Goal: Information Seeking & Learning: Learn about a topic

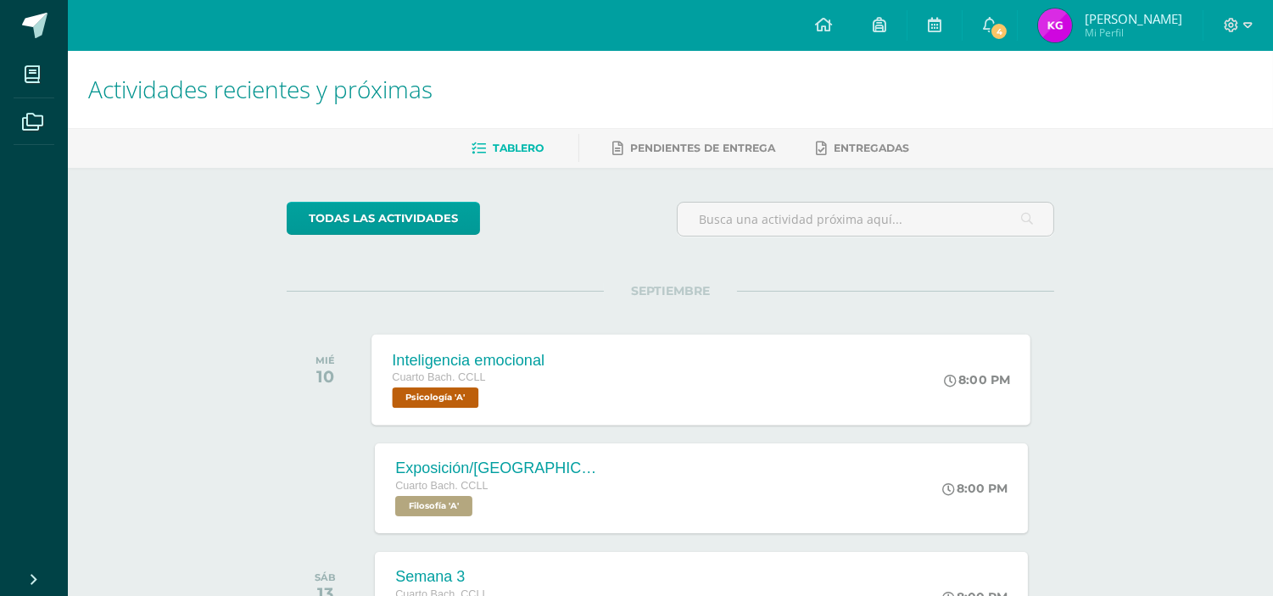
click at [707, 366] on div "Inteligencia emocional Cuarto [PERSON_NAME]. CCLL Psicología 'A' 8:00 PM Inteli…" at bounding box center [701, 379] width 659 height 91
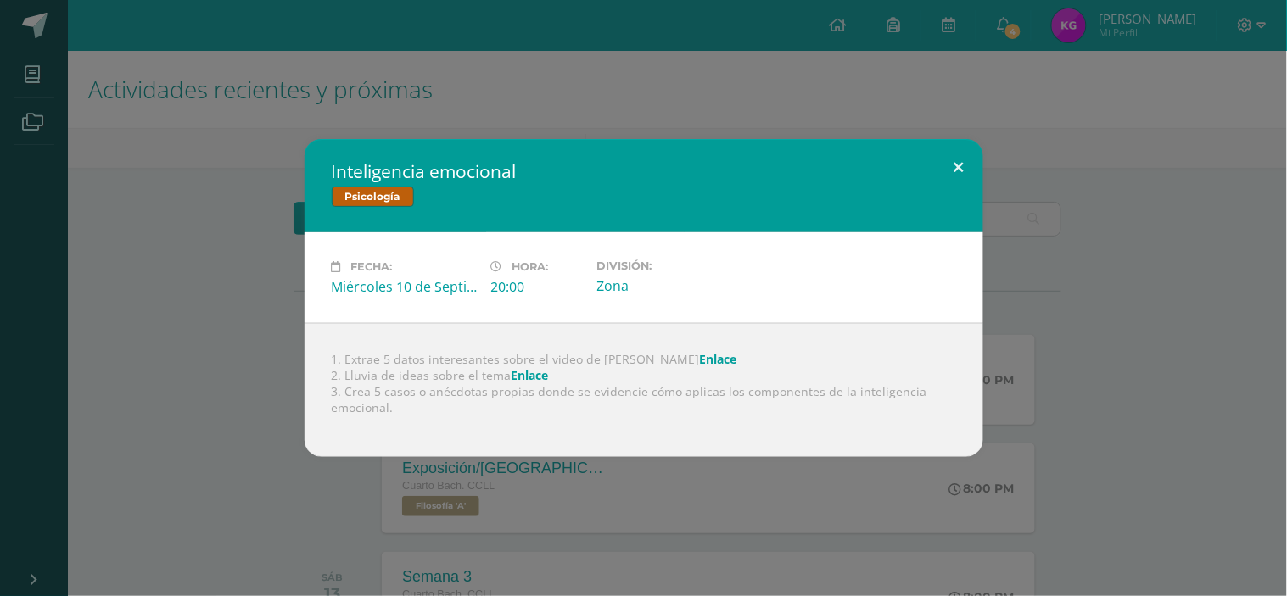
click at [961, 170] on button at bounding box center [959, 168] width 48 height 58
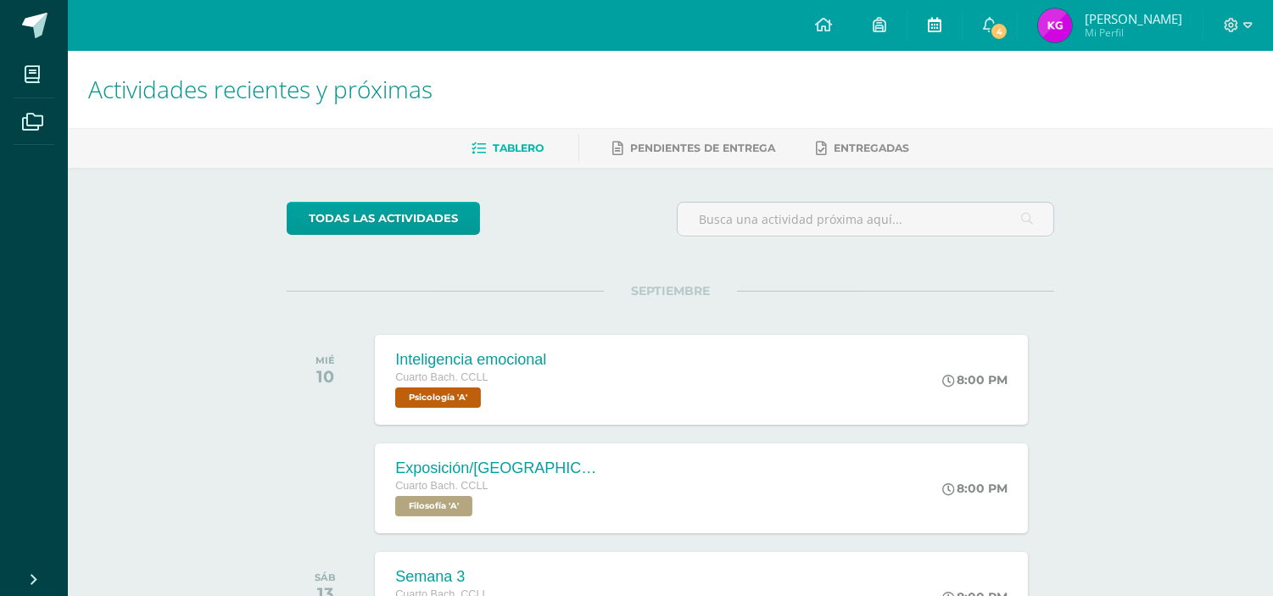
click at [935, 30] on icon at bounding box center [935, 24] width 14 height 15
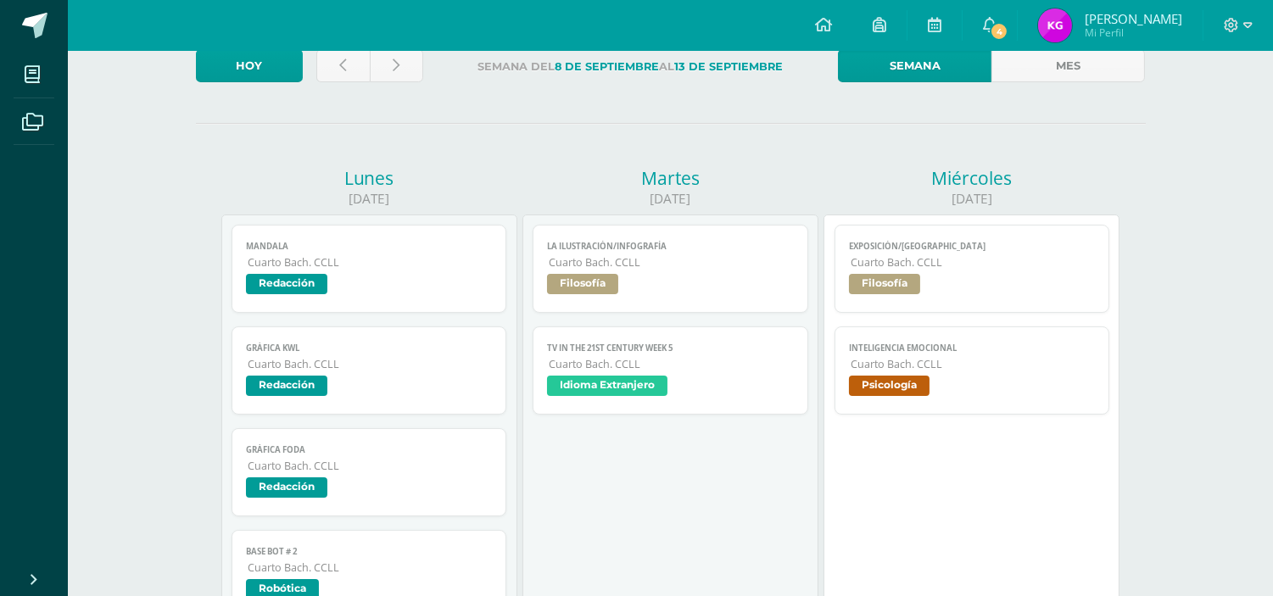
scroll to position [150, 0]
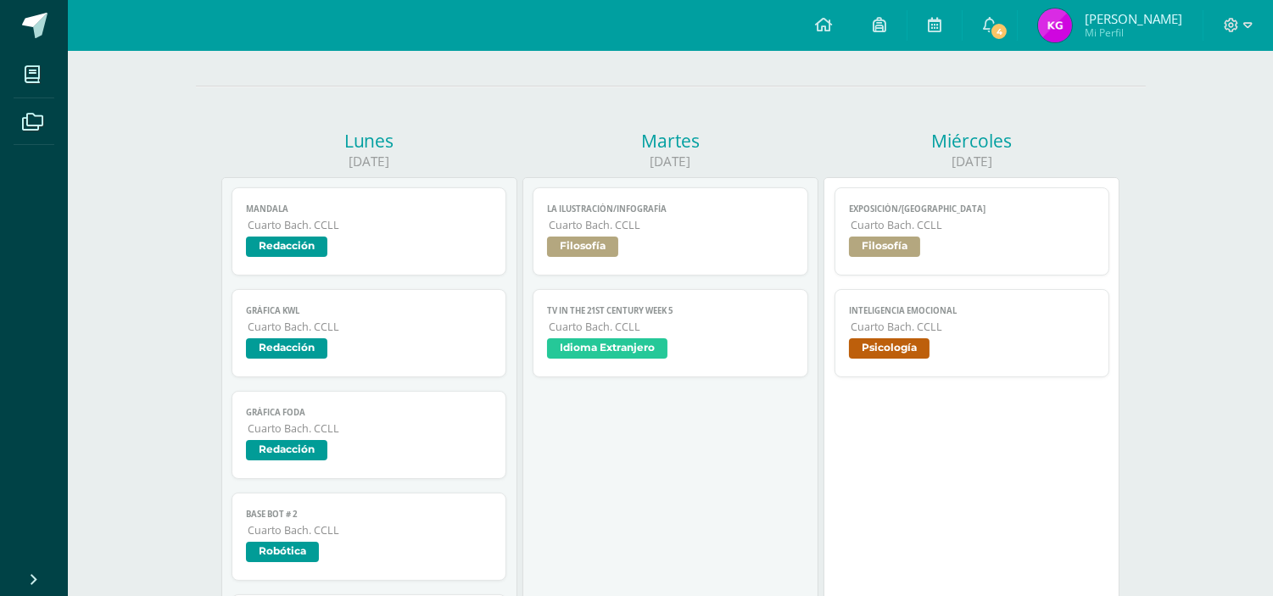
click at [894, 337] on link "Inteligencia emocional Cuarto [PERSON_NAME]. CCLL Psicología" at bounding box center [973, 333] width 276 height 88
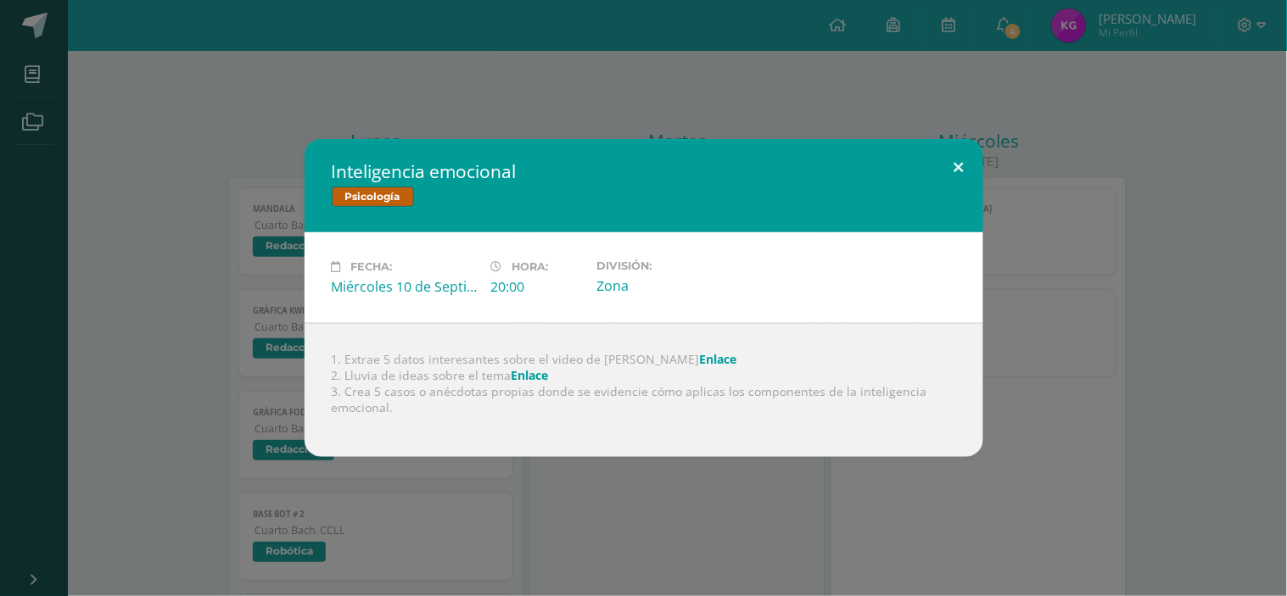
click at [953, 165] on button at bounding box center [959, 168] width 48 height 58
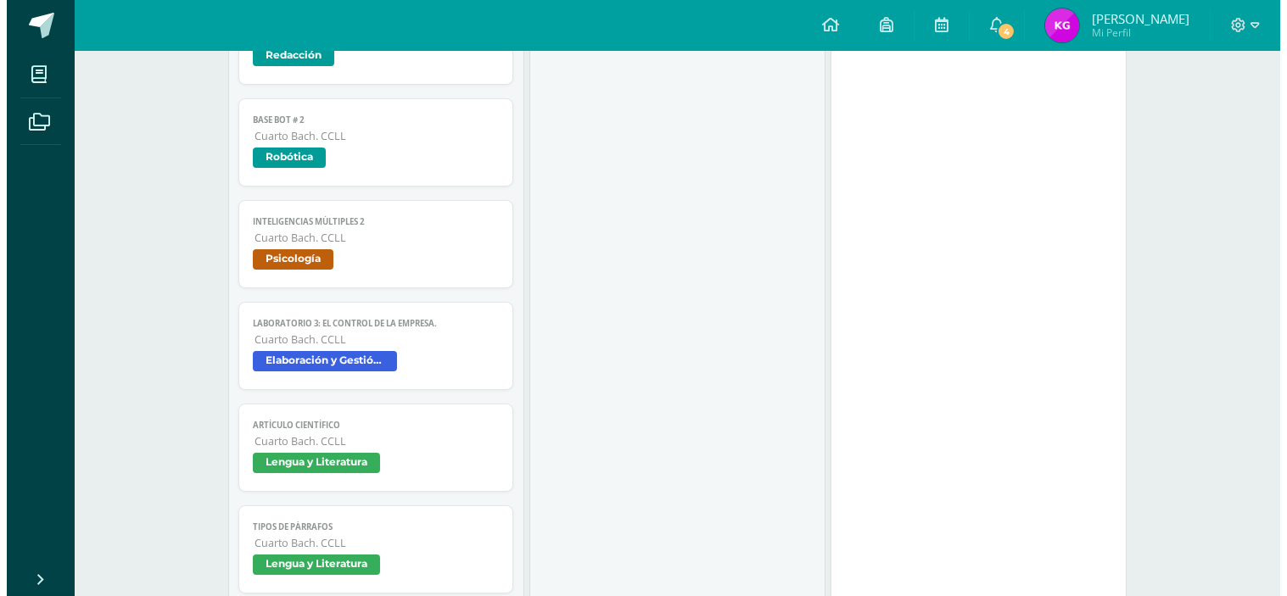
scroll to position [565, 0]
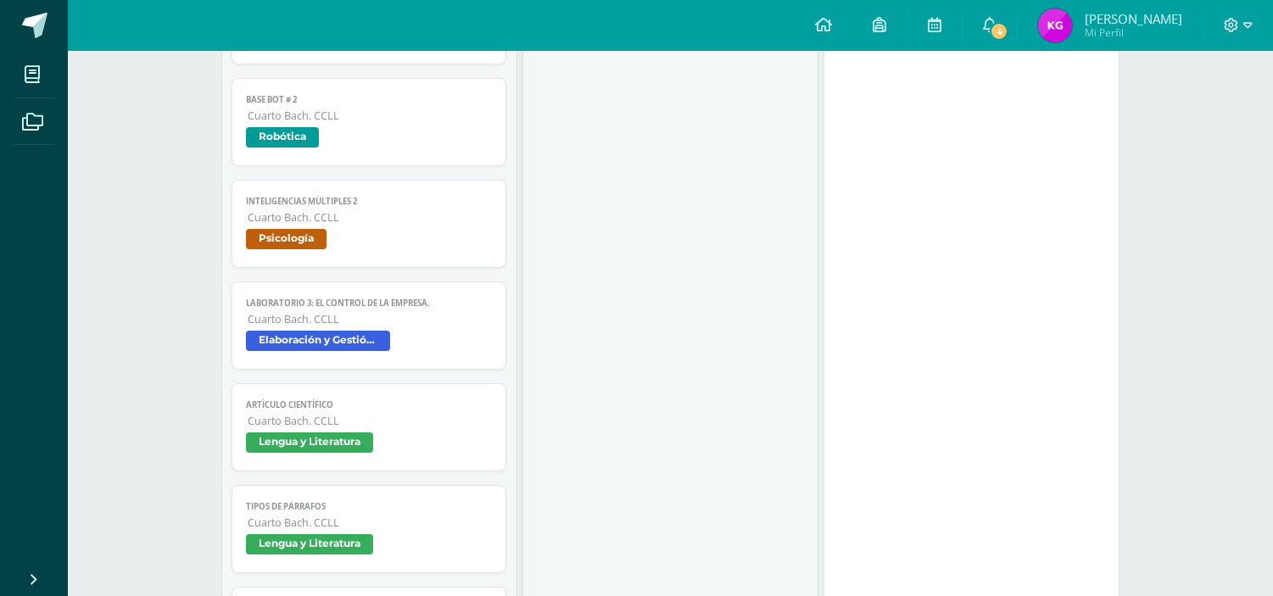
click at [354, 270] on div "Mandala Redacción Cargando contenido Mandala Cuarto [PERSON_NAME]. CCLL Redacci…" at bounding box center [370, 275] width 276 height 1004
click at [321, 235] on span "Psicología" at bounding box center [286, 239] width 81 height 20
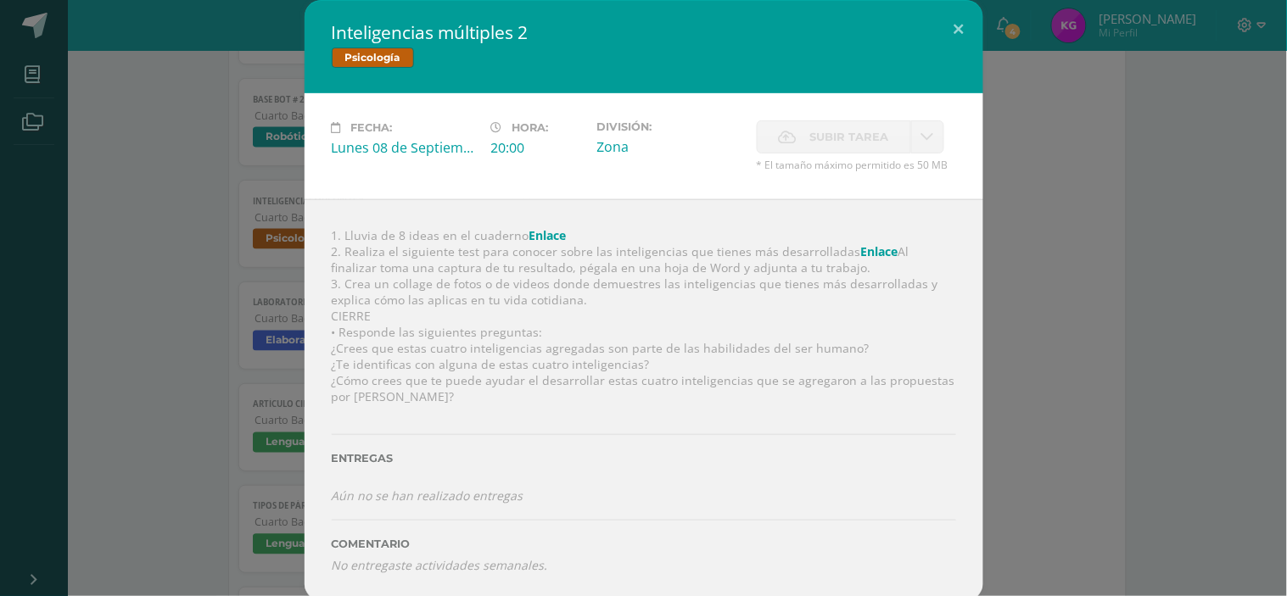
click at [534, 243] on div "1. Lluvia de 8 ideas en el cuaderno Enlace 2. Realiza el siguiente test para co…" at bounding box center [644, 400] width 679 height 402
click at [529, 234] on link "Enlace" at bounding box center [547, 235] width 37 height 16
click at [863, 256] on link "Enlace" at bounding box center [879, 251] width 37 height 16
click at [951, 27] on button at bounding box center [959, 29] width 48 height 58
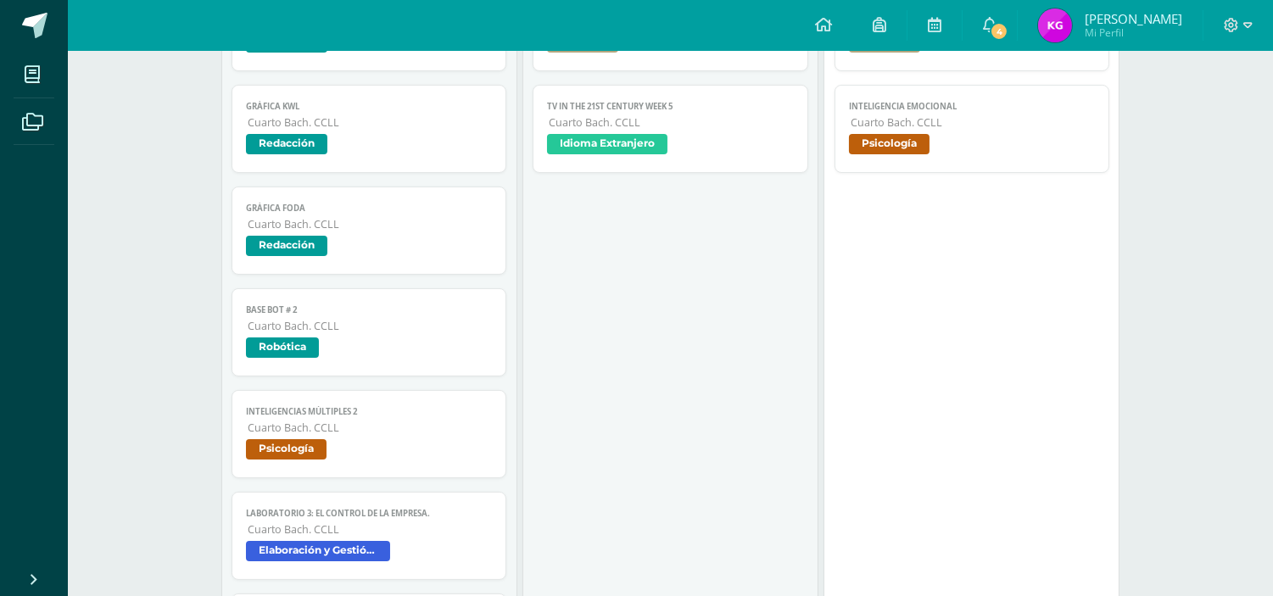
scroll to position [122, 0]
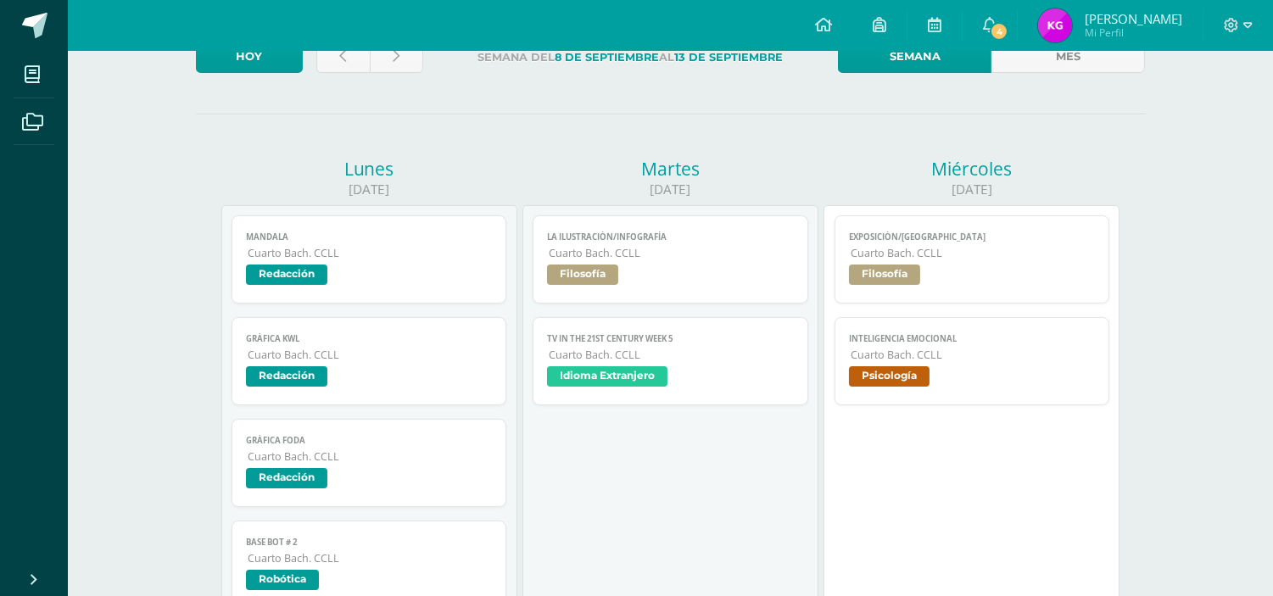
click at [999, 360] on span "Cuarto Bach. CCLL" at bounding box center [973, 355] width 245 height 14
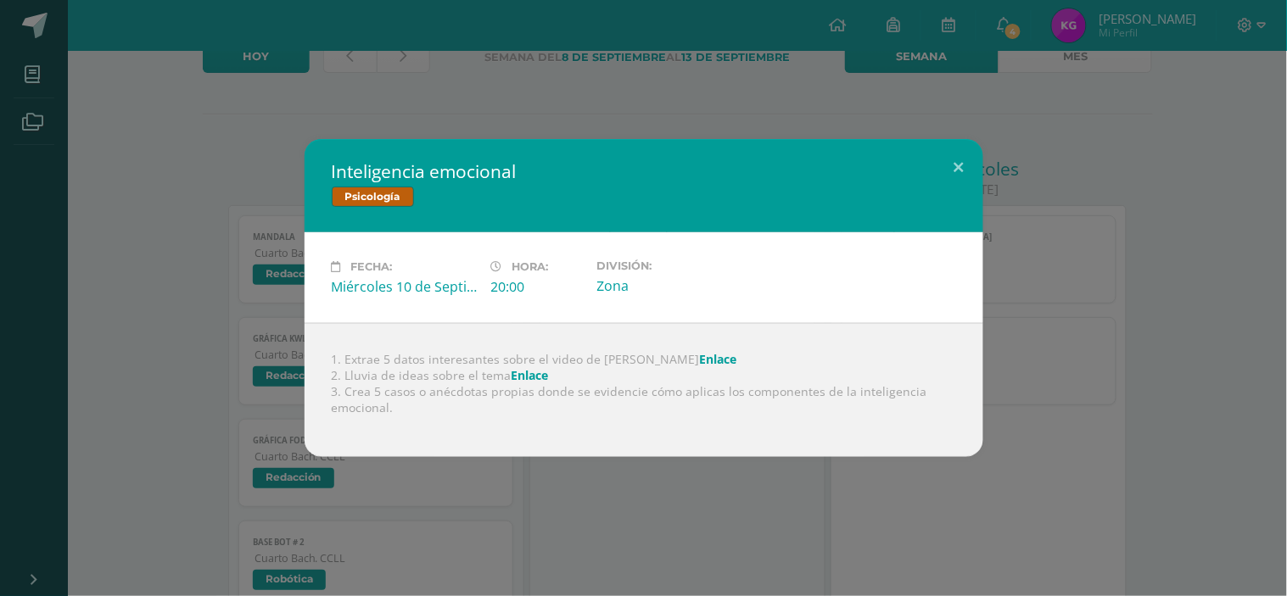
click at [589, 575] on div "Inteligencia emocional Psicología Fecha: Miércoles 10 de Septiembre Hora: 20:00…" at bounding box center [643, 298] width 1287 height 596
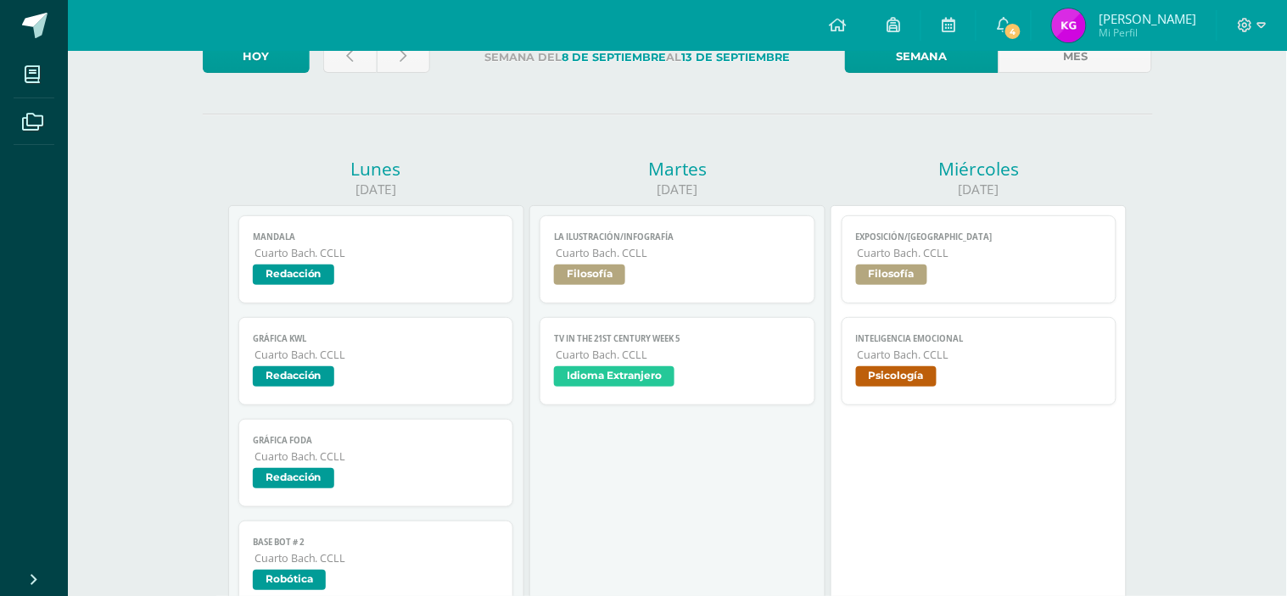
click at [609, 516] on div "Inteligencia emocional Psicología Fecha: Miércoles 10 de Septiembre Hora: 20:00…" at bounding box center [643, 298] width 1287 height 596
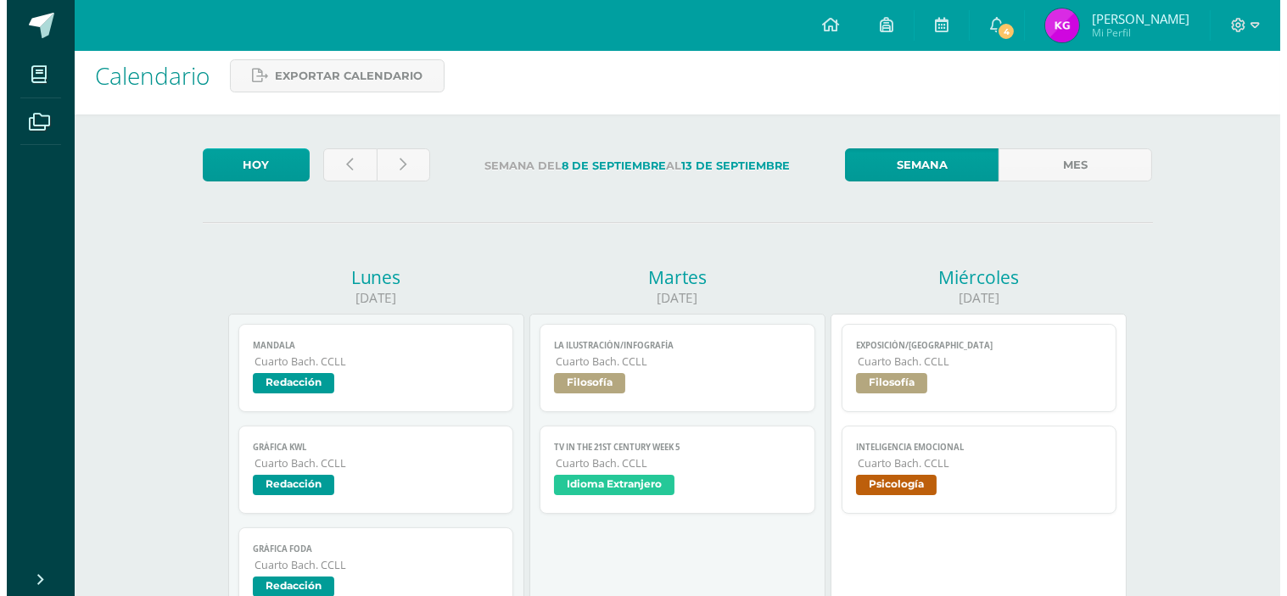
scroll to position [0, 0]
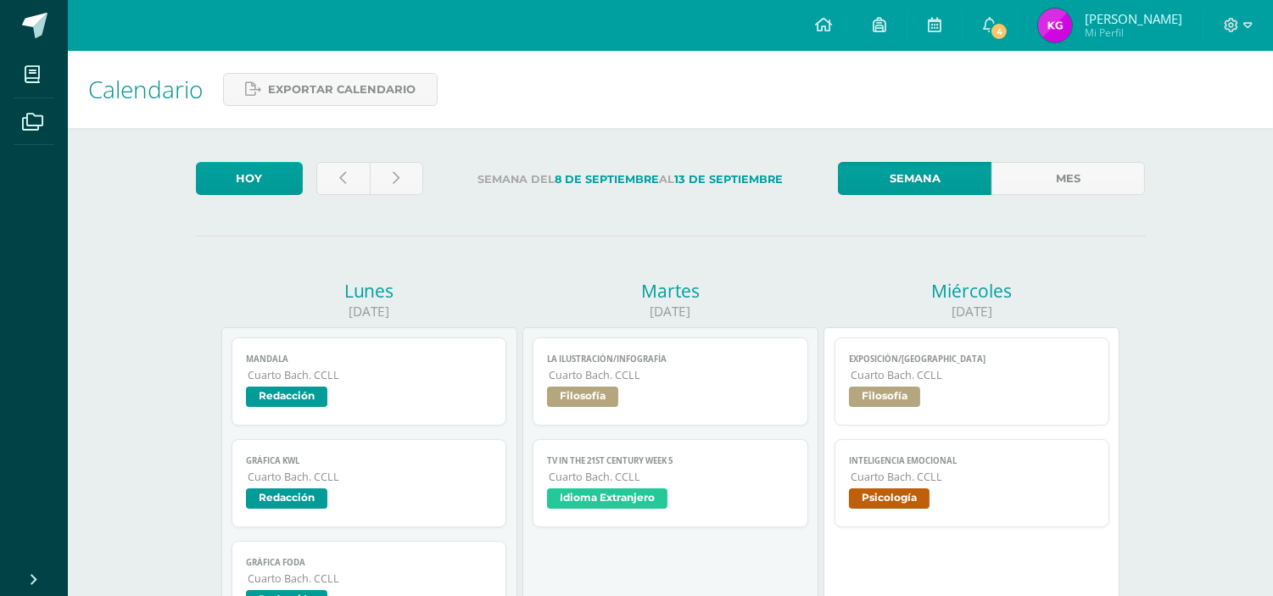
click at [1013, 478] on span "Cuarto Bach. CCLL" at bounding box center [973, 477] width 245 height 14
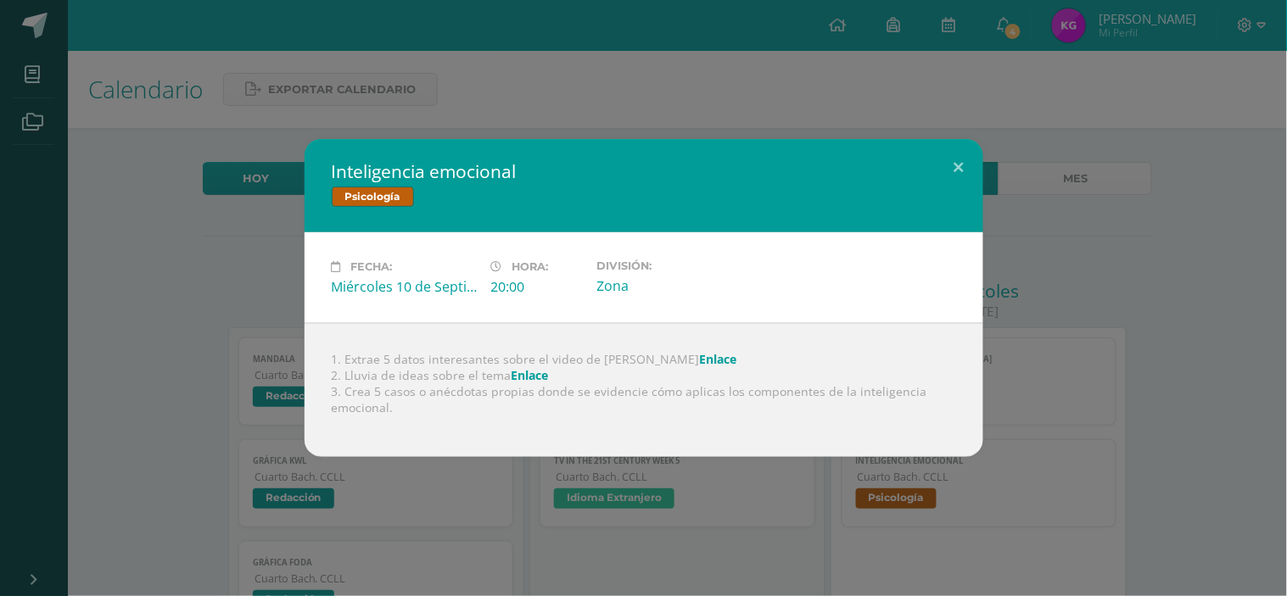
drag, startPoint x: 517, startPoint y: 171, endPoint x: 316, endPoint y: 153, distance: 202.7
click at [316, 153] on div "Inteligencia emocional Psicología" at bounding box center [644, 185] width 679 height 93
